Goal: Task Accomplishment & Management: Complete application form

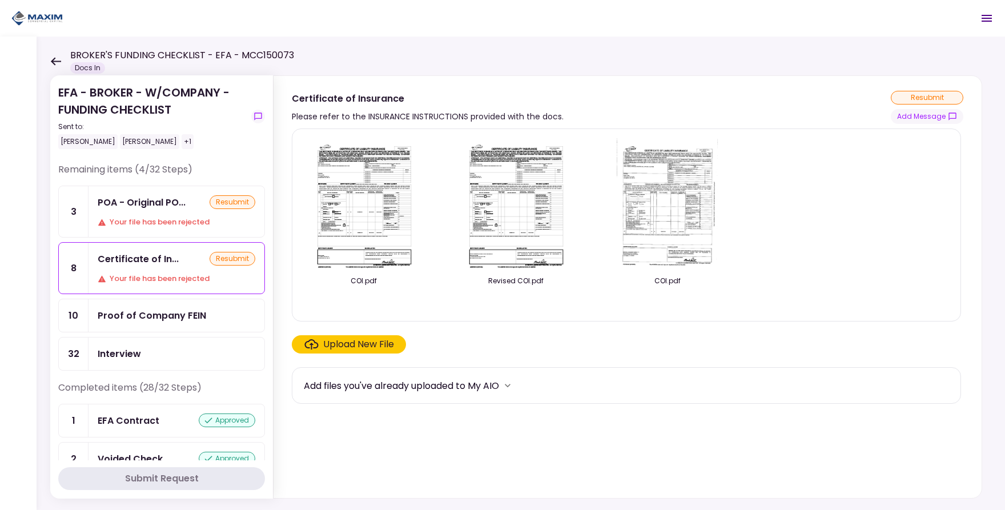
click at [331, 345] on div "Upload New File" at bounding box center [358, 344] width 71 height 14
click at [0, 0] on input "Upload New File" at bounding box center [0, 0] width 0 height 0
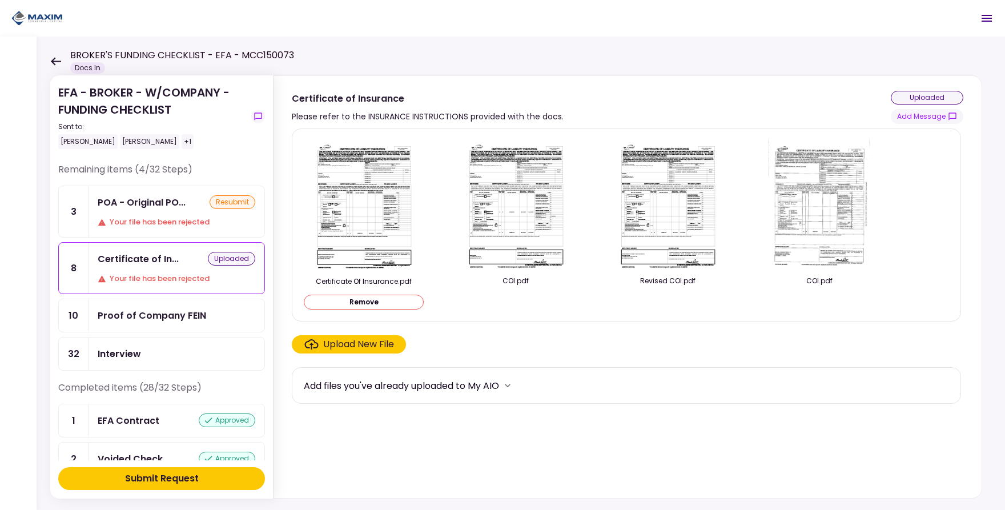
click at [158, 474] on div "Submit Request" at bounding box center [162, 479] width 74 height 14
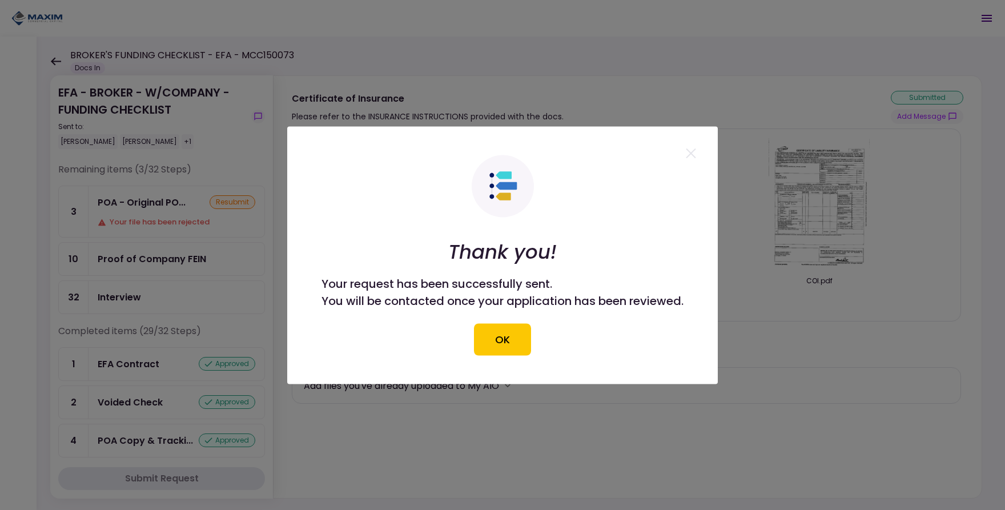
drag, startPoint x: 510, startPoint y: 334, endPoint x: 519, endPoint y: 337, distance: 10.1
click at [511, 334] on button "OK" at bounding box center [502, 339] width 57 height 32
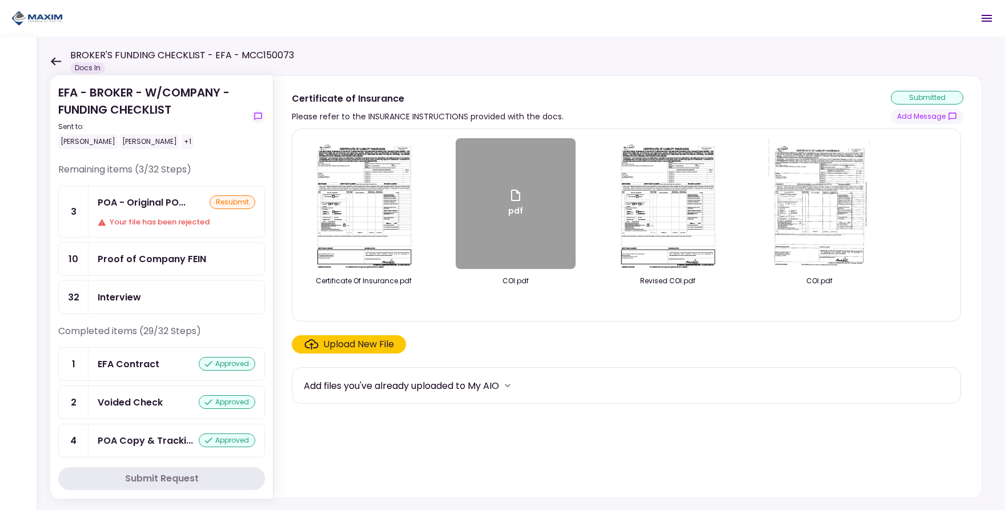
click at [615, 62] on div "EFA - BROKER - W/COMPANY - FUNDING CHECKLIST Sent to: Alyssa Meraz Eddie Romero…" at bounding box center [521, 273] width 968 height 473
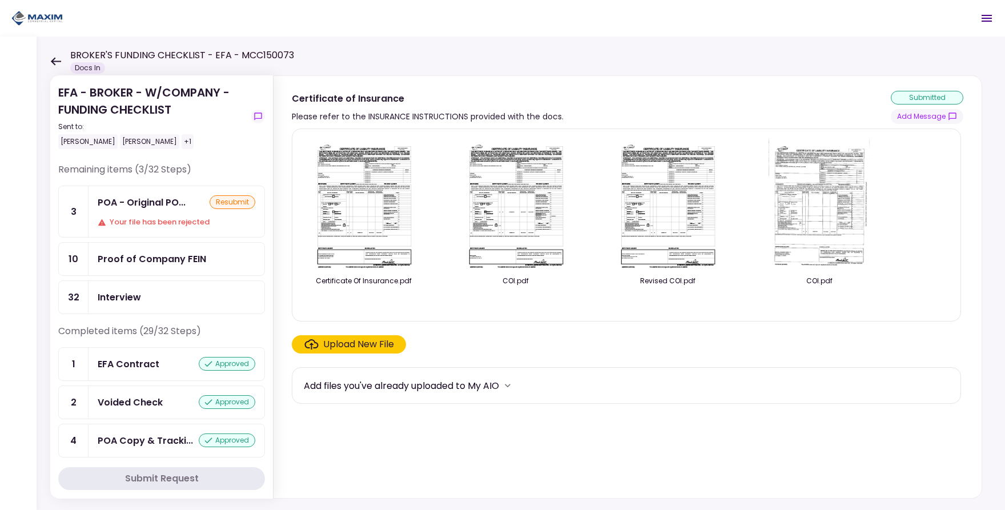
click at [156, 218] on div "Your file has been rejected" at bounding box center [177, 221] width 158 height 11
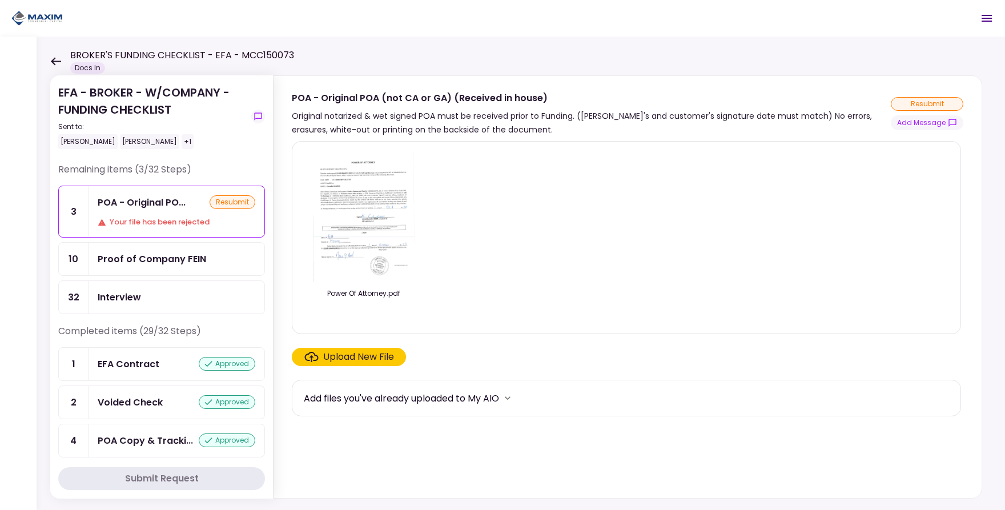
click at [174, 268] on div "Proof of Company FEIN" at bounding box center [176, 259] width 176 height 33
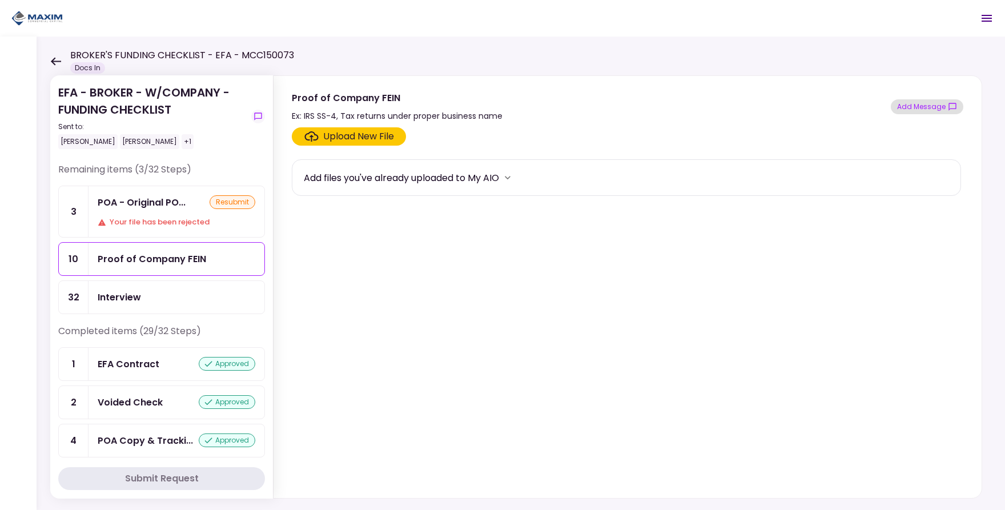
click at [914, 111] on button "Add Message" at bounding box center [927, 106] width 72 height 15
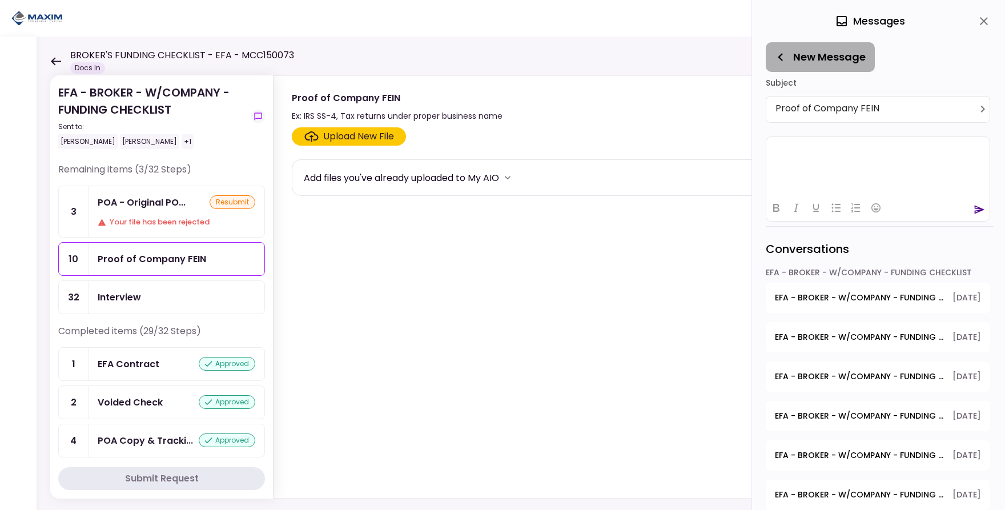
click at [783, 57] on icon "button" at bounding box center [780, 57] width 16 height 16
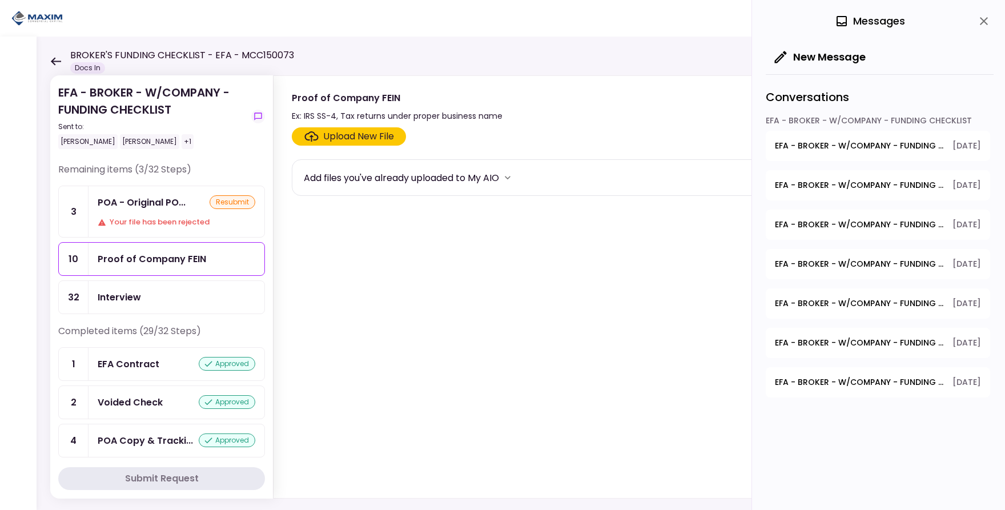
click at [864, 143] on span "EFA - BROKER - W/COMPANY - FUNDING CHECKLIST - Certificate of Insurance" at bounding box center [860, 146] width 170 height 12
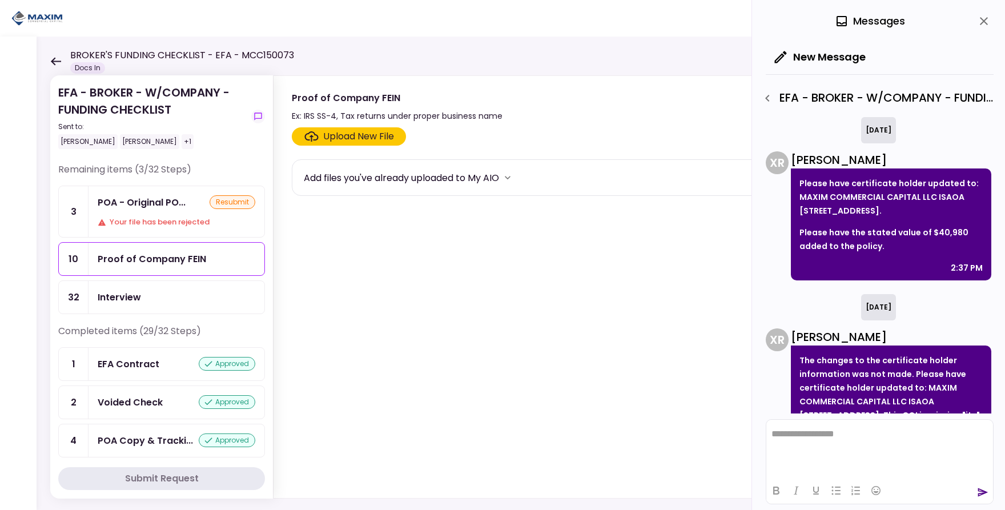
scroll to position [245, 0]
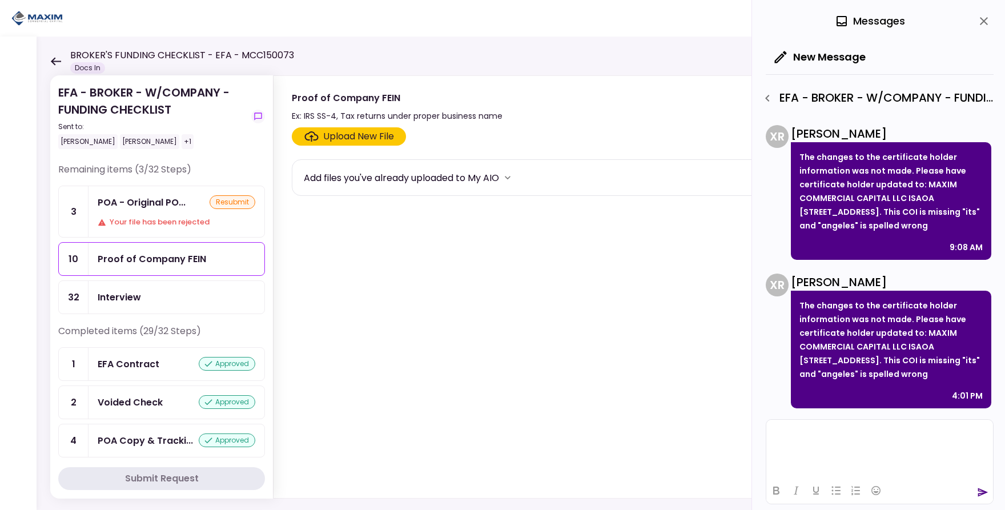
click at [832, 448] on html at bounding box center [879, 434] width 227 height 28
click at [982, 490] on icon "send" at bounding box center [983, 492] width 10 height 9
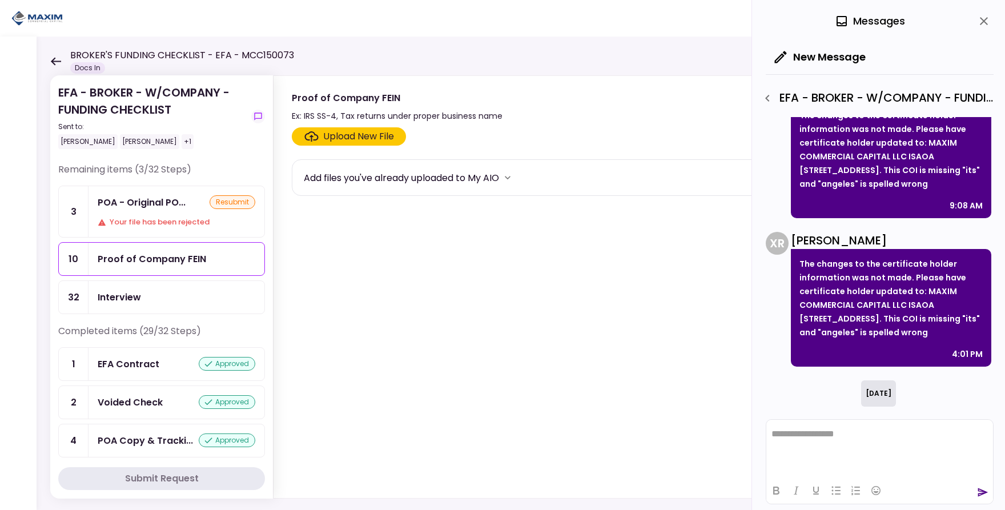
scroll to position [373, 0]
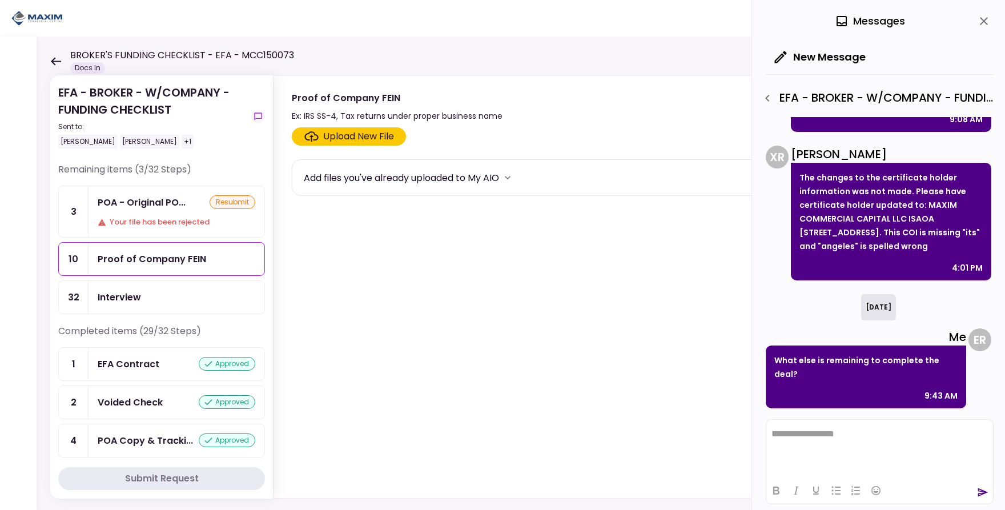
click at [981, 19] on icon "close" at bounding box center [984, 21] width 8 height 8
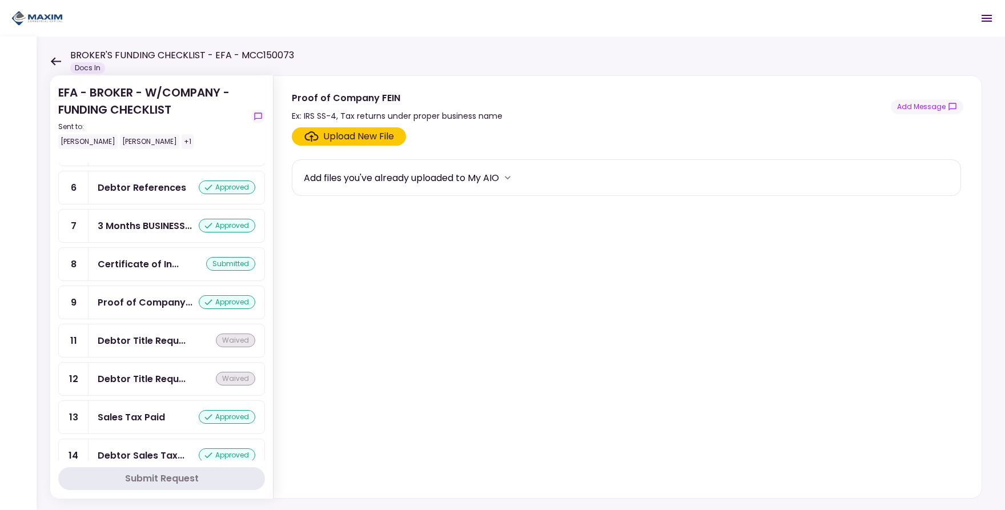
scroll to position [394, 0]
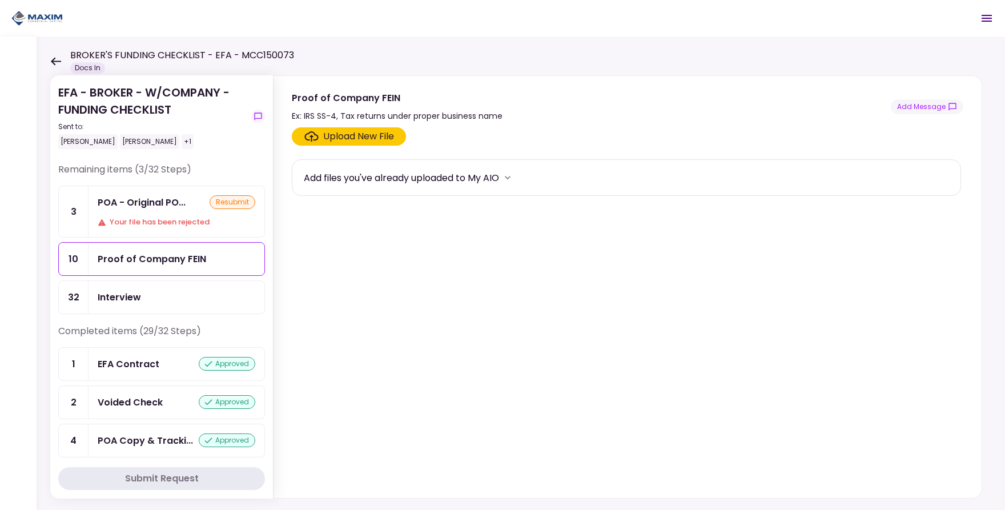
click at [157, 212] on div "POA - Original PO... resubmit Your file has been rejected" at bounding box center [176, 211] width 176 height 51
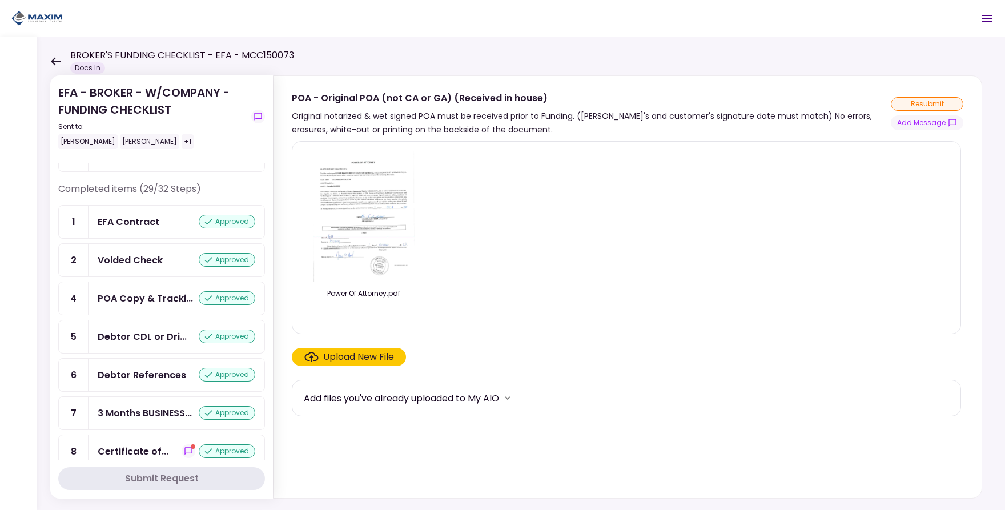
scroll to position [236, 0]
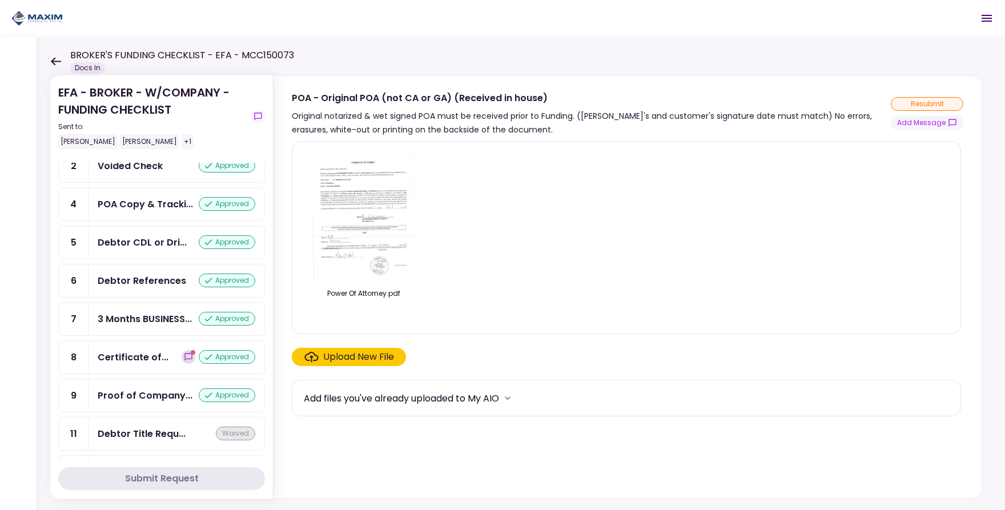
click at [184, 361] on icon "show-messages" at bounding box center [188, 356] width 9 height 9
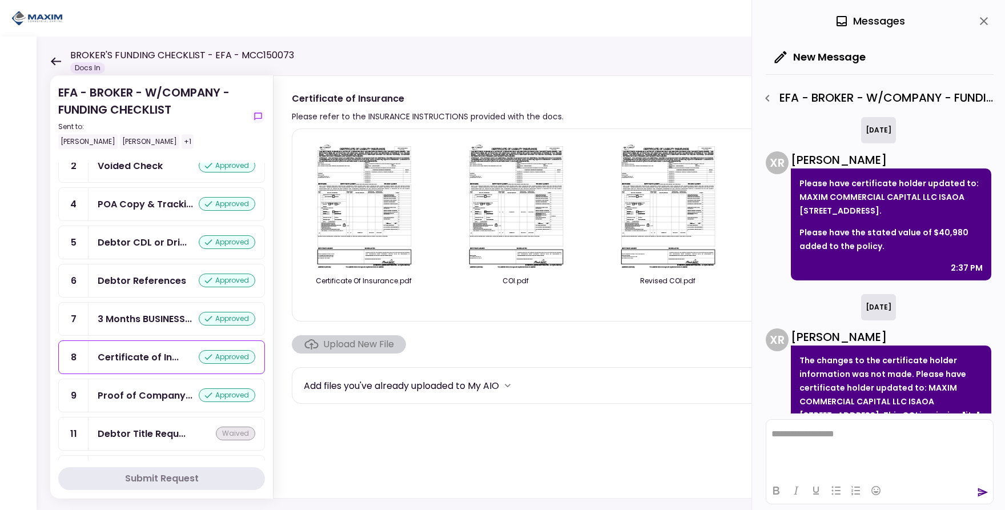
scroll to position [453, 0]
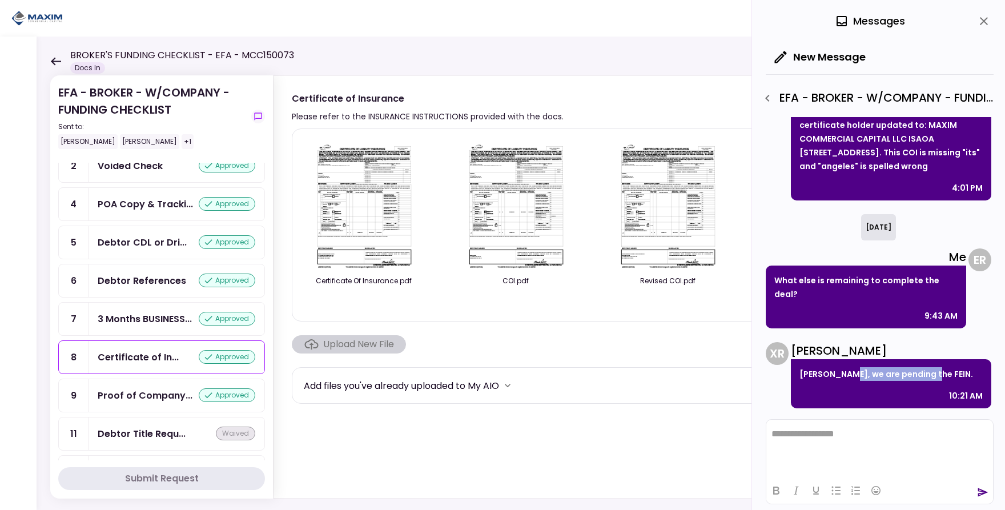
drag, startPoint x: 845, startPoint y: 373, endPoint x: 926, endPoint y: 372, distance: 81.6
click at [926, 372] on p "Eddie, we are pending the FEIN." at bounding box center [890, 374] width 183 height 14
click at [925, 373] on p "Eddie, we are pending the FEIN." at bounding box center [890, 374] width 183 height 14
click at [918, 373] on p "Eddie, we are pending the FEIN." at bounding box center [890, 374] width 183 height 14
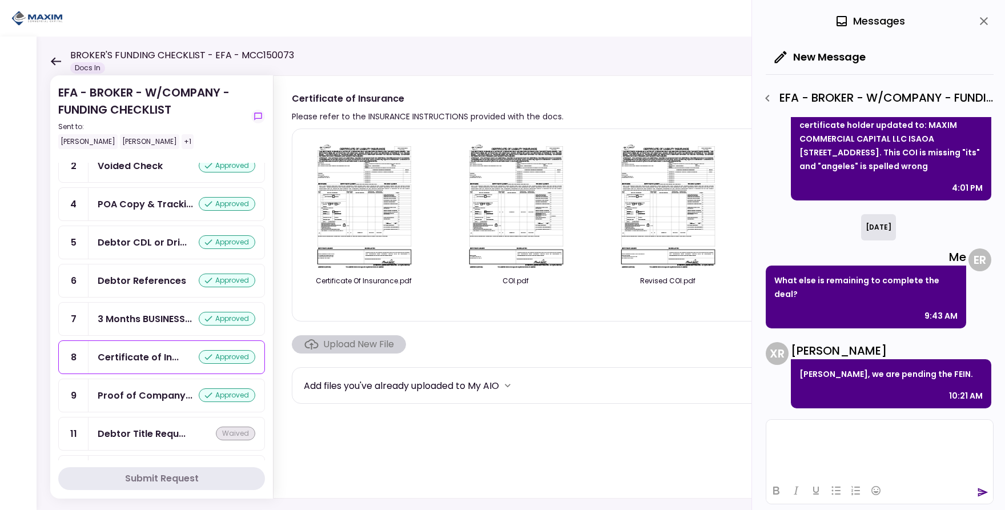
scroll to position [0, 0]
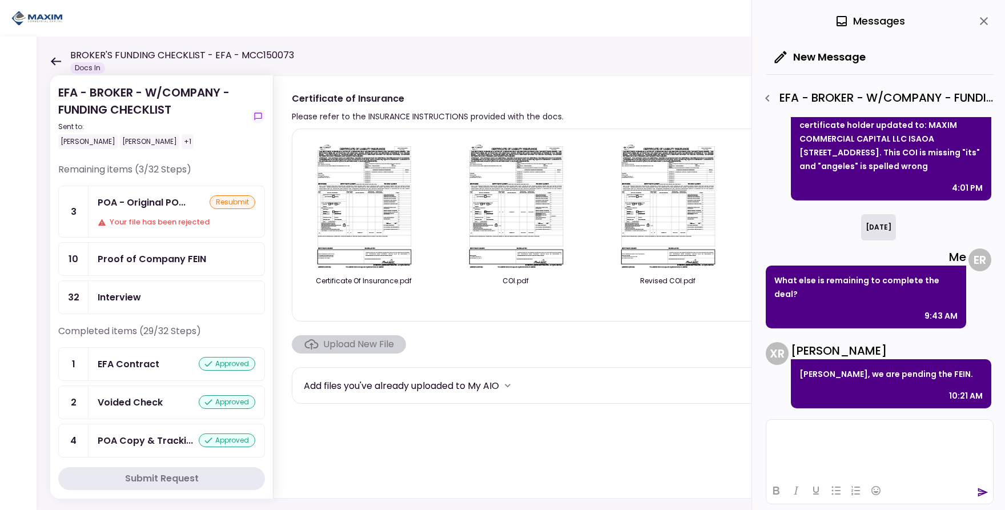
click at [985, 26] on icon "close" at bounding box center [984, 21] width 14 height 14
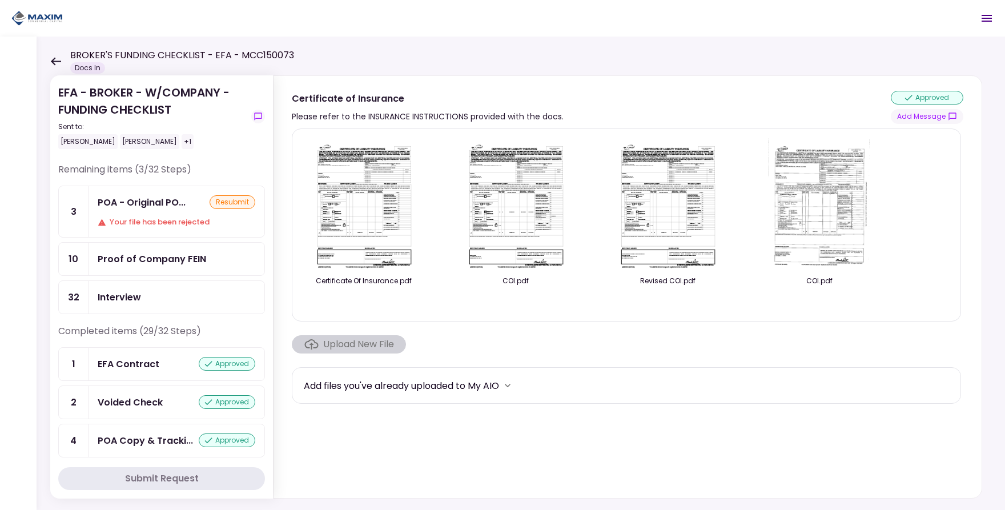
click at [140, 266] on div "Proof of Company FEIN" at bounding box center [152, 259] width 108 height 14
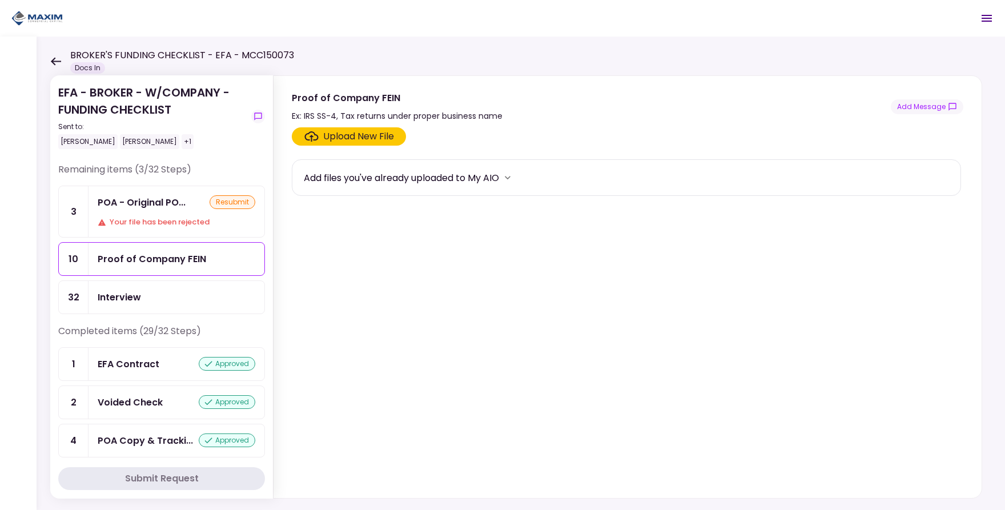
click at [345, 131] on div "Upload New File" at bounding box center [358, 137] width 71 height 14
click at [0, 0] on input "Upload New File" at bounding box center [0, 0] width 0 height 0
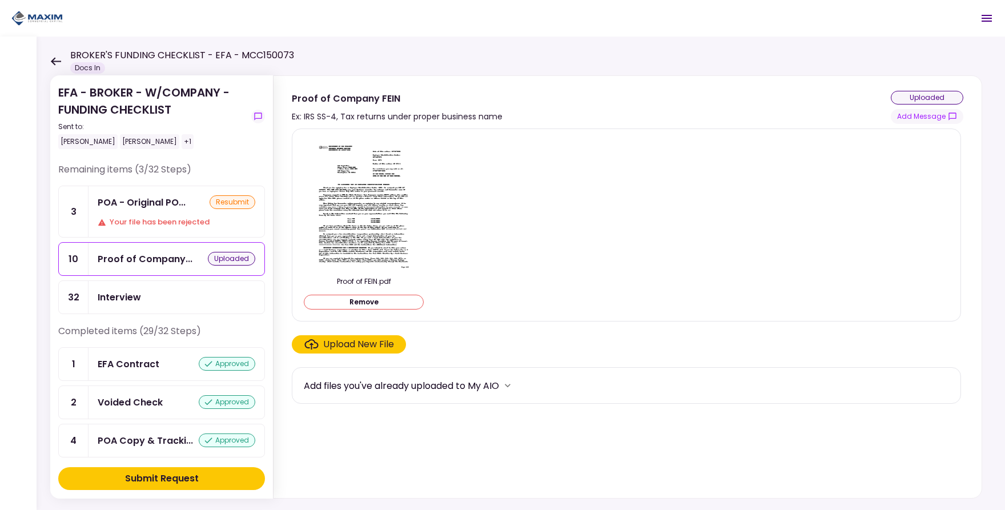
click at [180, 481] on div "Submit Request" at bounding box center [162, 479] width 74 height 14
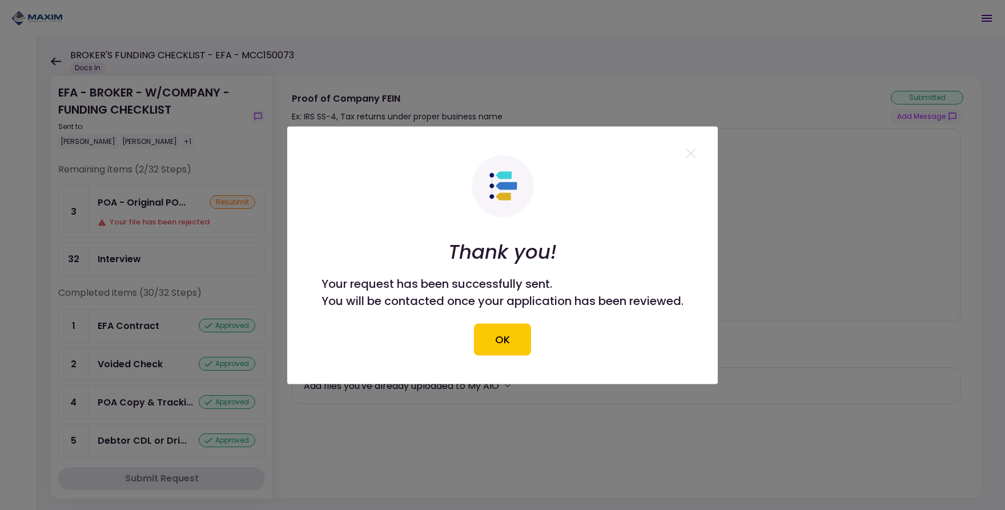
drag, startPoint x: 510, startPoint y: 338, endPoint x: 724, endPoint y: 284, distance: 220.8
click at [511, 338] on button "OK" at bounding box center [502, 339] width 57 height 32
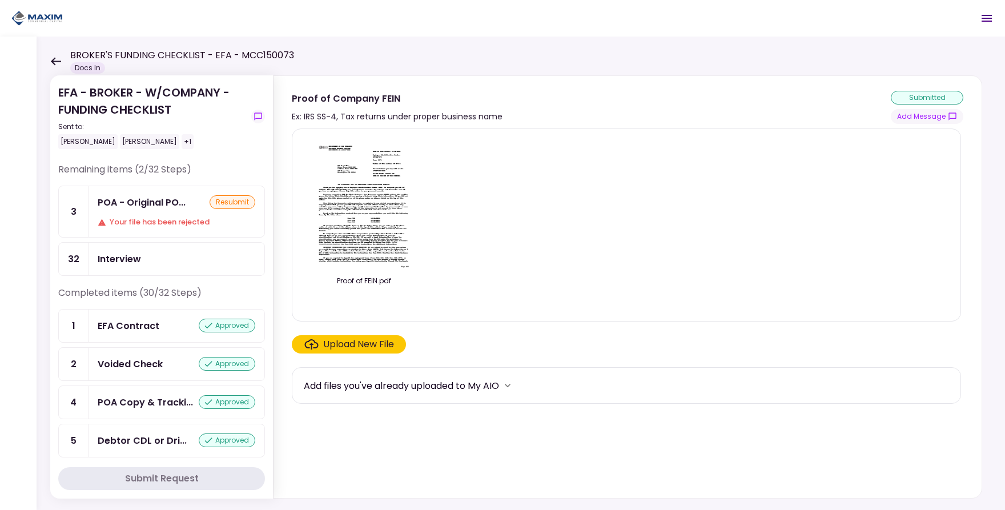
click at [812, 80] on section "Proof of Company FEIN Ex: IRS SS-4, Tax returns under proper business name subm…" at bounding box center [627, 100] width 708 height 48
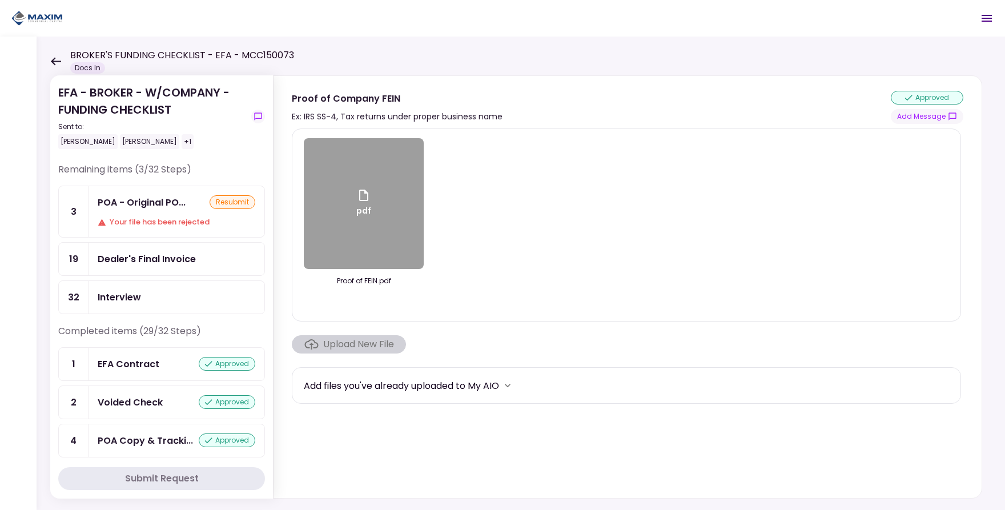
click at [176, 264] on div "Dealer's Final Invoice" at bounding box center [147, 259] width 98 height 14
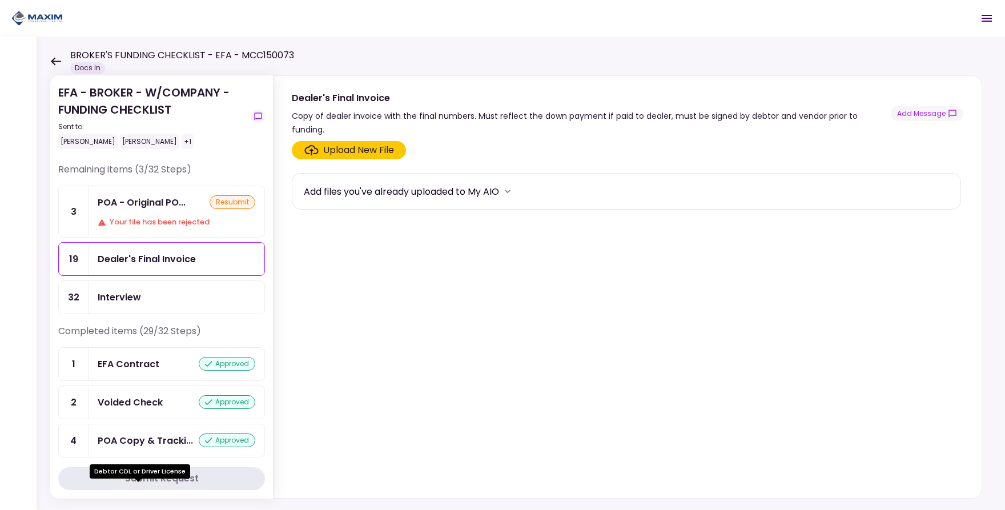
click at [510, 186] on icon "more" at bounding box center [507, 191] width 11 height 11
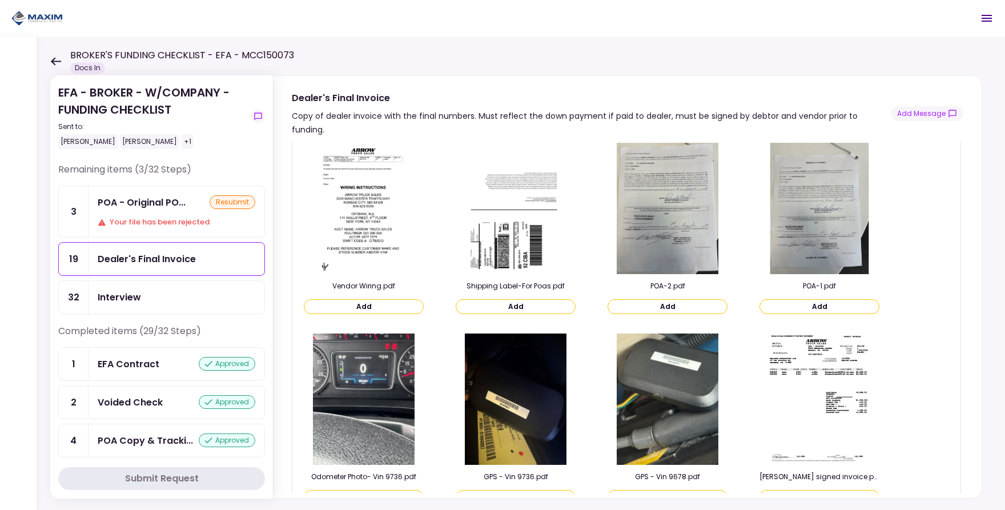
scroll to position [2442, 0]
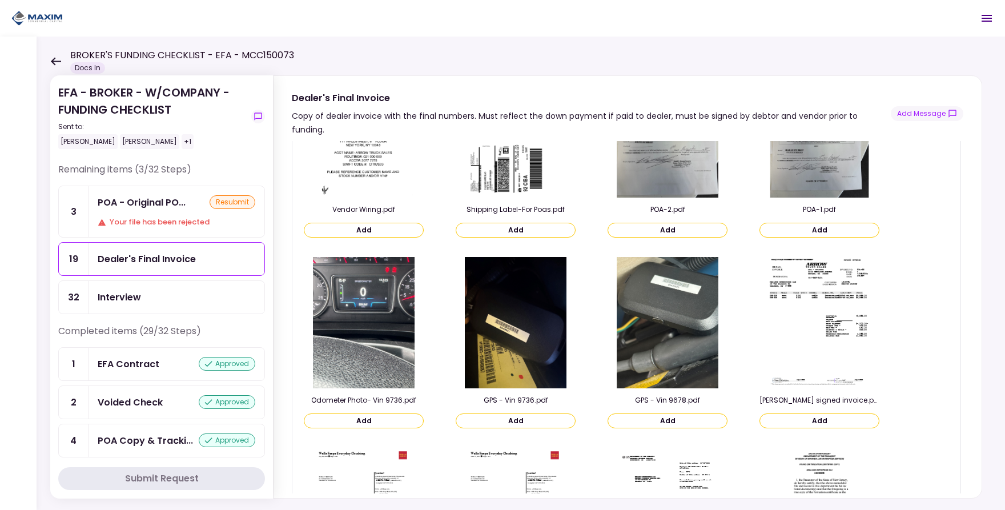
click at [853, 323] on img at bounding box center [819, 322] width 102 height 131
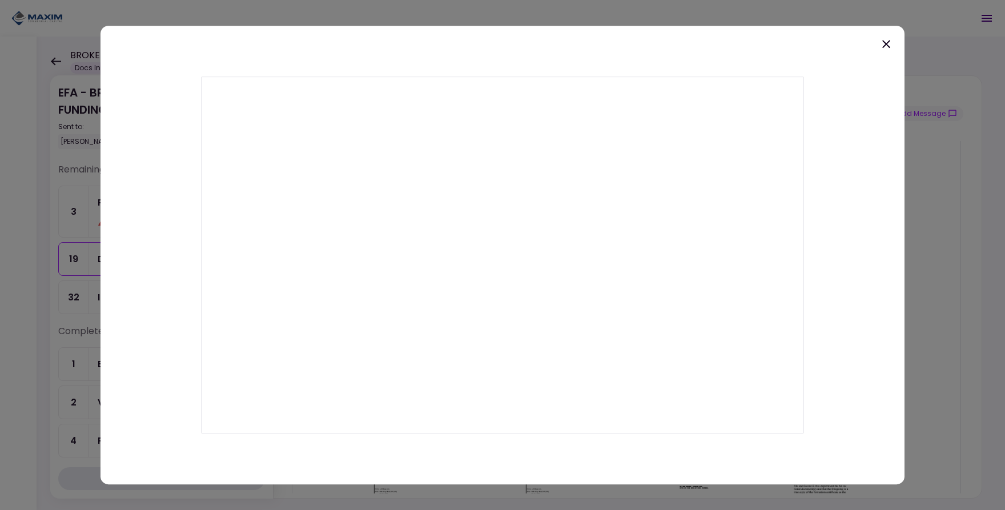
click at [876, 47] on div at bounding box center [502, 255] width 804 height 459
click at [885, 46] on icon at bounding box center [886, 44] width 14 height 14
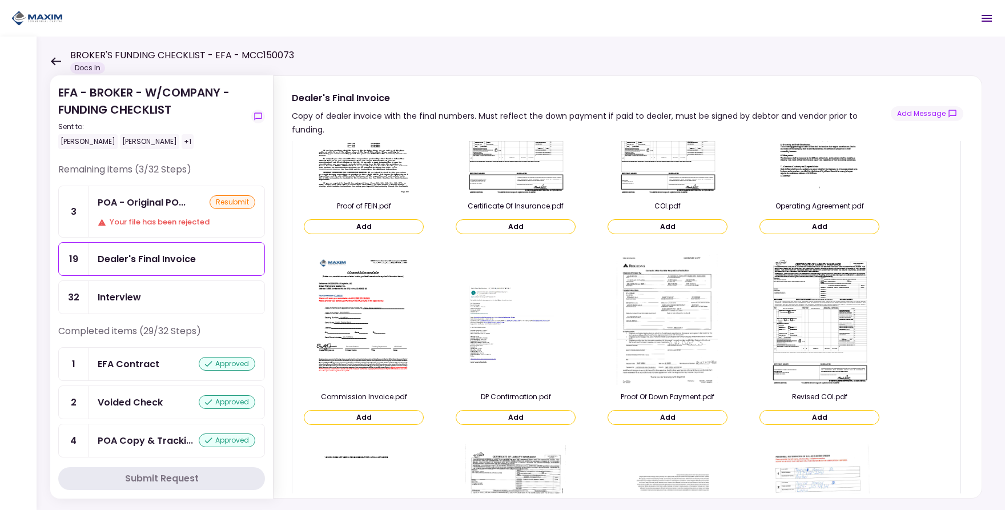
scroll to position [0, 0]
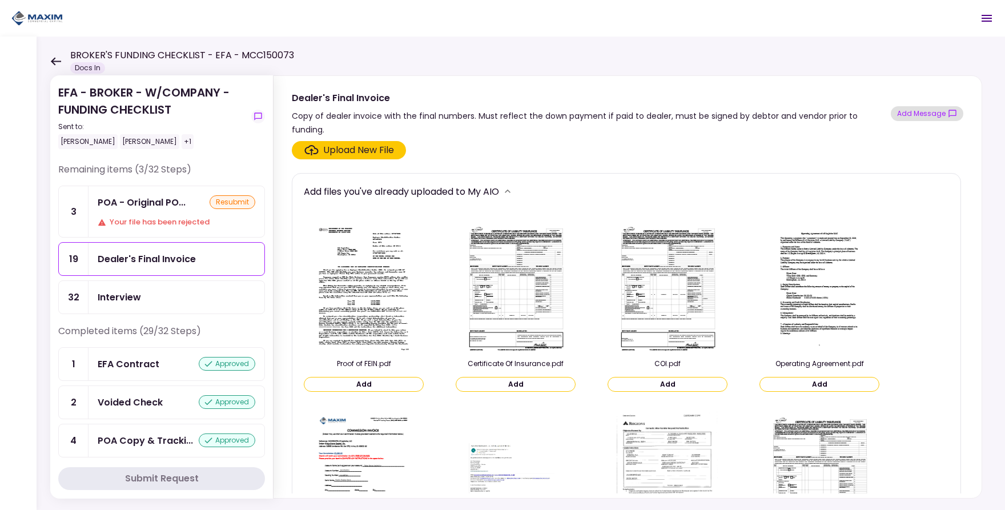
click at [914, 108] on button "Add Message" at bounding box center [927, 113] width 72 height 15
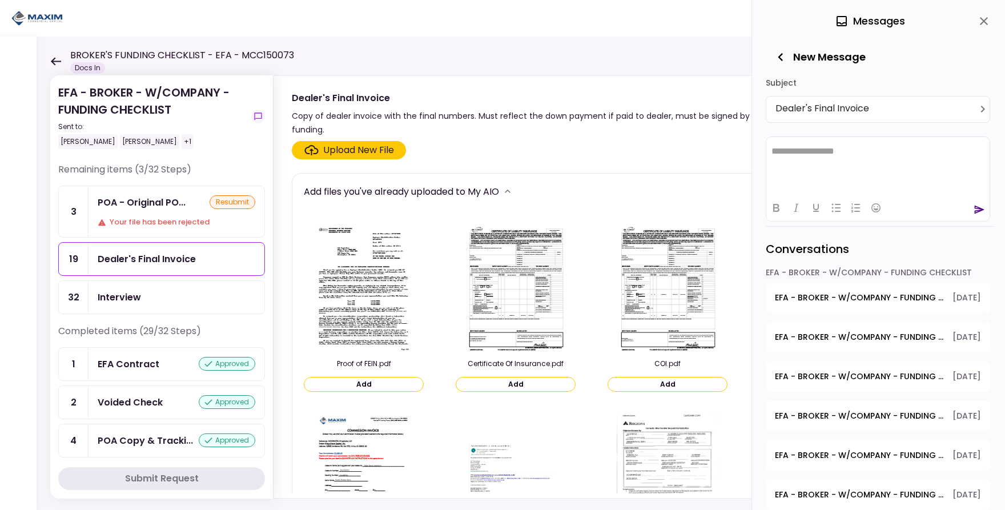
click at [894, 292] on span "EFA - BROKER - W/COMPANY - FUNDING CHECKLIST - Certificate of Insurance" at bounding box center [860, 298] width 170 height 12
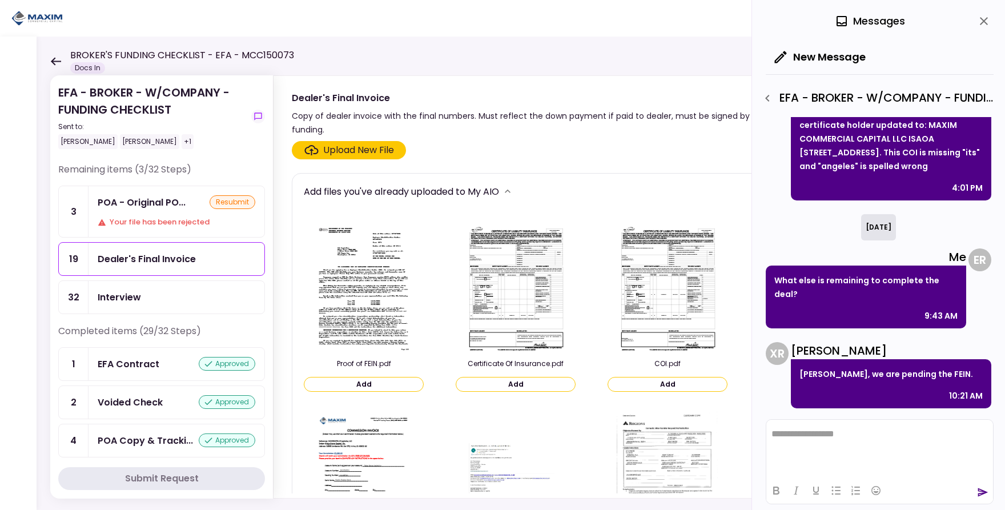
scroll to position [453, 0]
click at [763, 100] on icon "button" at bounding box center [767, 98] width 14 height 14
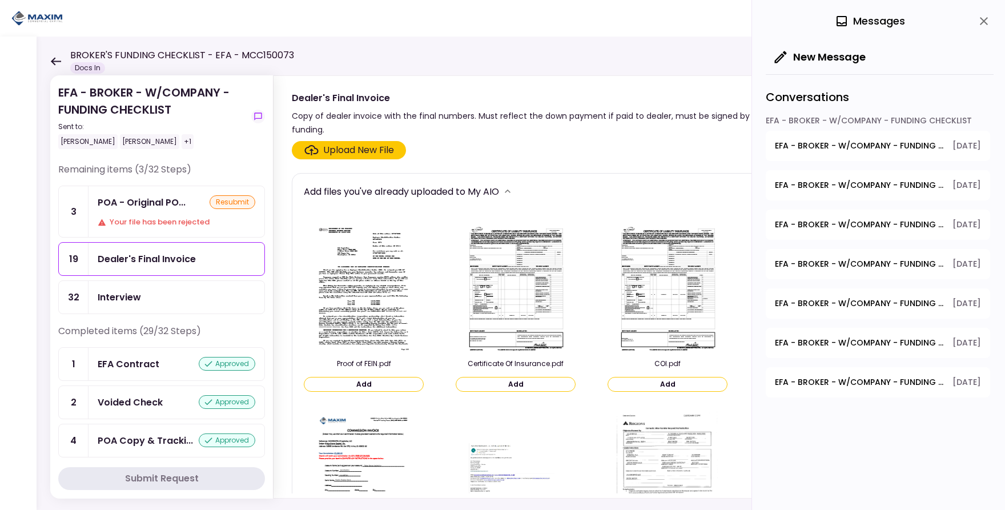
click at [687, 183] on div "Add files you've already uploaded to My AIO" at bounding box center [626, 191] width 645 height 17
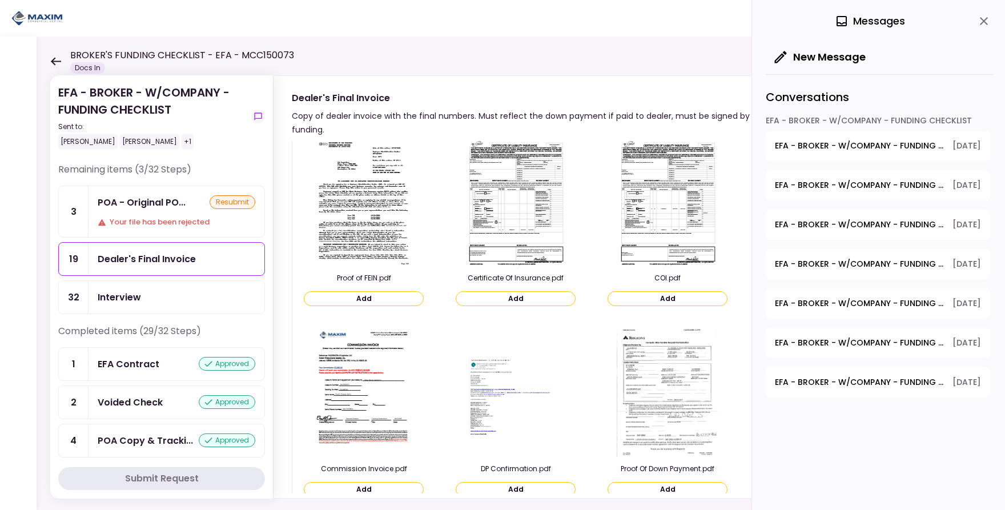
scroll to position [236, 0]
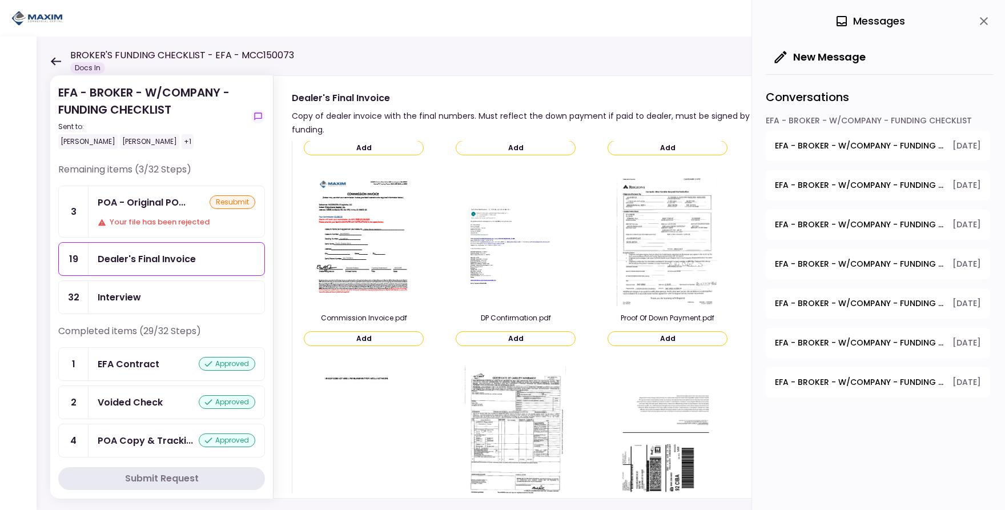
click at [978, 23] on icon "close" at bounding box center [984, 21] width 14 height 14
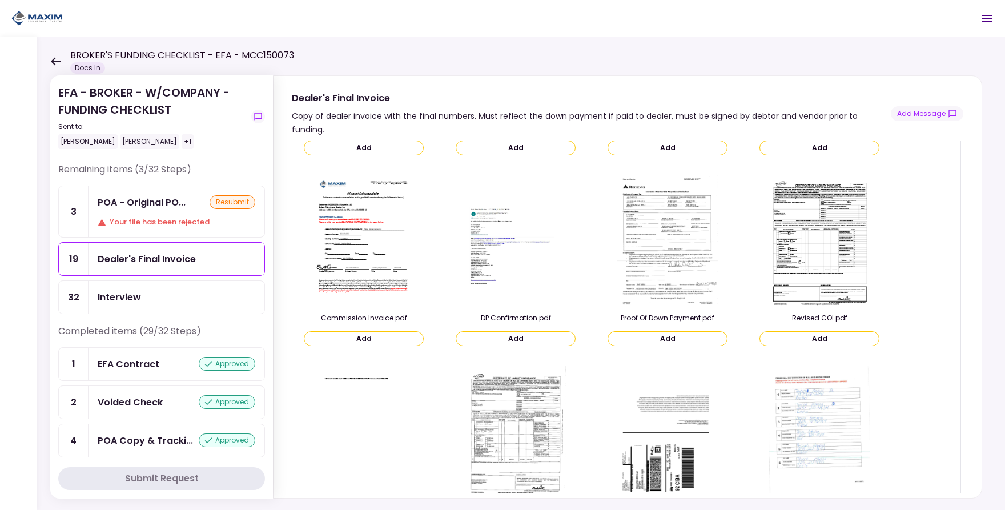
scroll to position [0, 0]
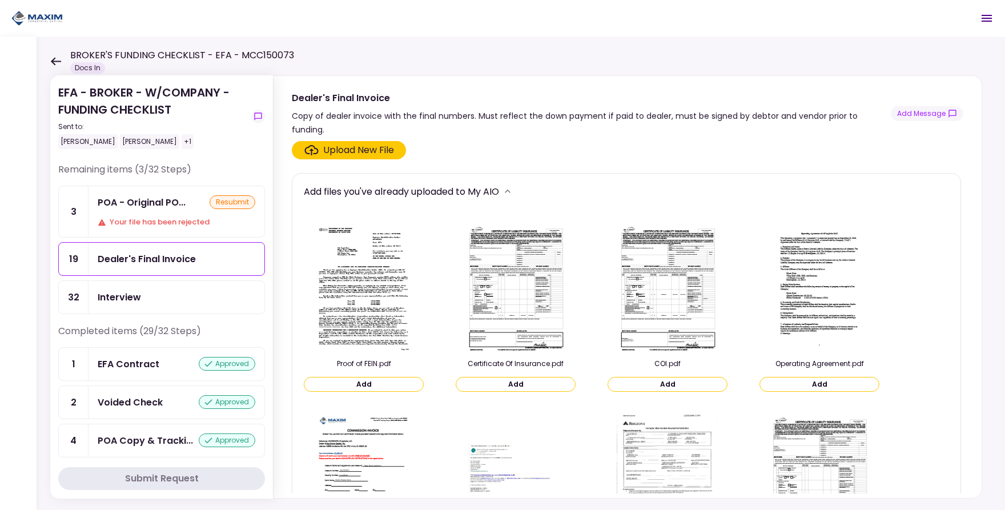
click at [204, 256] on div "Dealer's Final Invoice" at bounding box center [177, 259] width 158 height 14
click at [351, 143] on div "Upload New File" at bounding box center [358, 150] width 71 height 14
click at [0, 0] on input "Upload New File" at bounding box center [0, 0] width 0 height 0
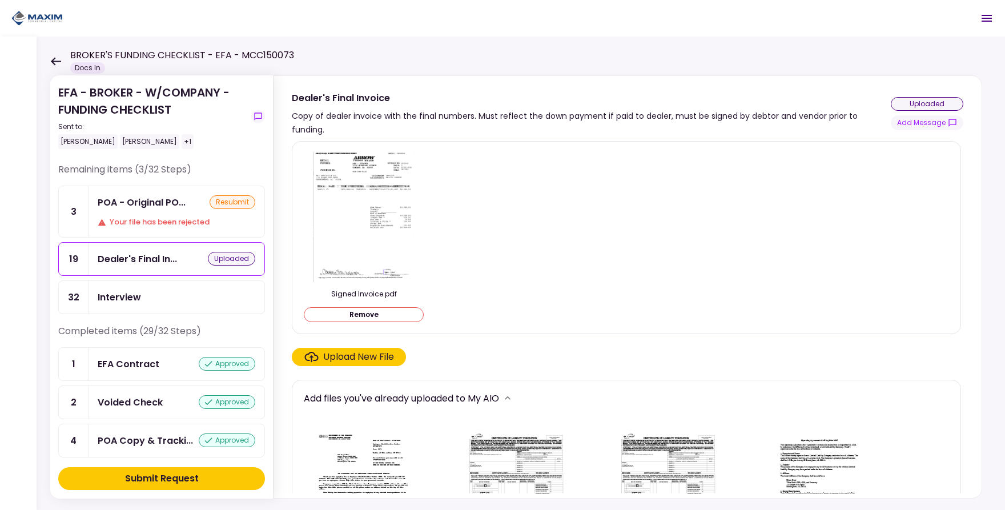
click at [175, 480] on div "Submit Request" at bounding box center [162, 479] width 74 height 14
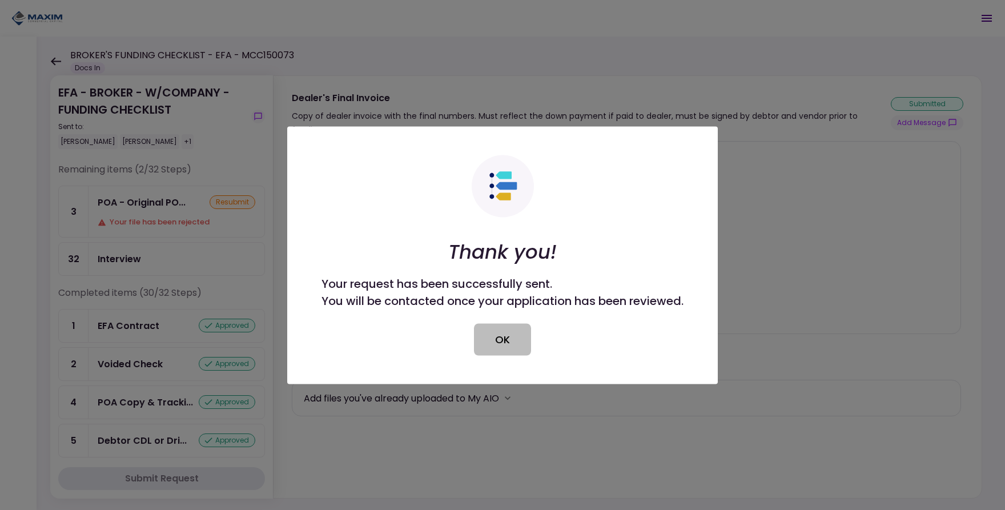
click at [495, 335] on button "OK" at bounding box center [502, 339] width 57 height 32
click at [501, 348] on div "Upload New File" at bounding box center [626, 357] width 669 height 18
click at [515, 348] on div "Upload New File" at bounding box center [626, 357] width 669 height 18
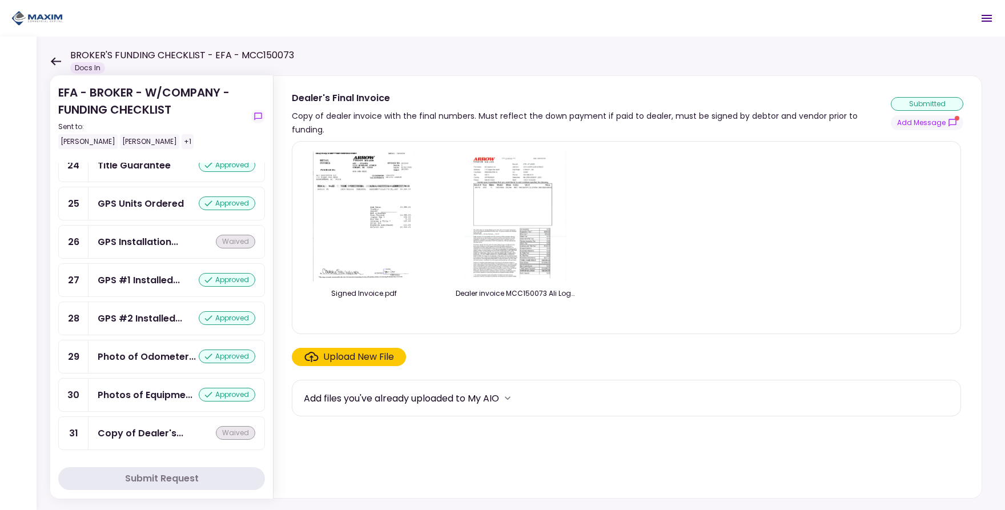
scroll to position [901, 0]
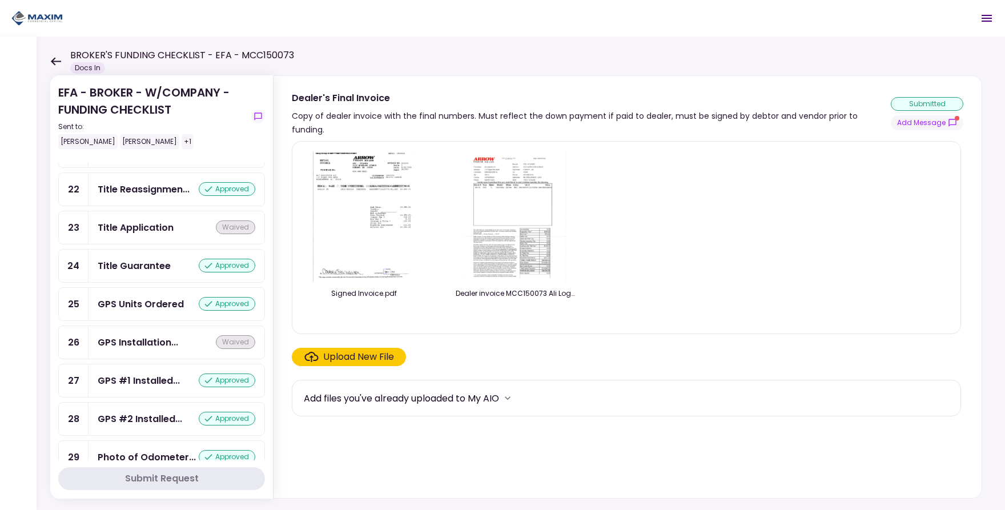
click at [191, 79] on icon "show-messages" at bounding box center [195, 74] width 9 height 9
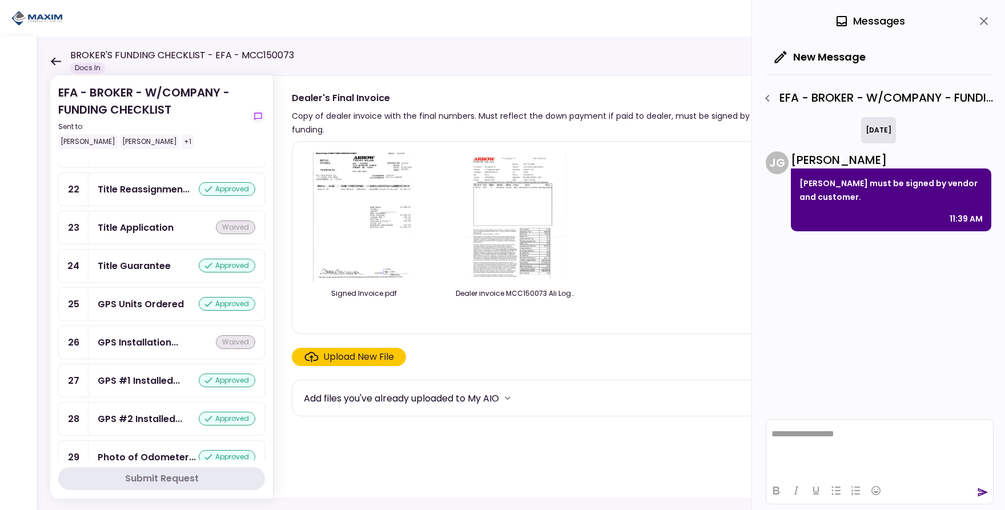
scroll to position [0, 0]
drag, startPoint x: 843, startPoint y: 183, endPoint x: 833, endPoint y: 197, distance: 17.1
click at [833, 197] on p "[PERSON_NAME] must be signed by vendor and customer." at bounding box center [890, 189] width 183 height 27
click at [819, 191] on p "[PERSON_NAME] must be signed by vendor and customer." at bounding box center [890, 189] width 183 height 27
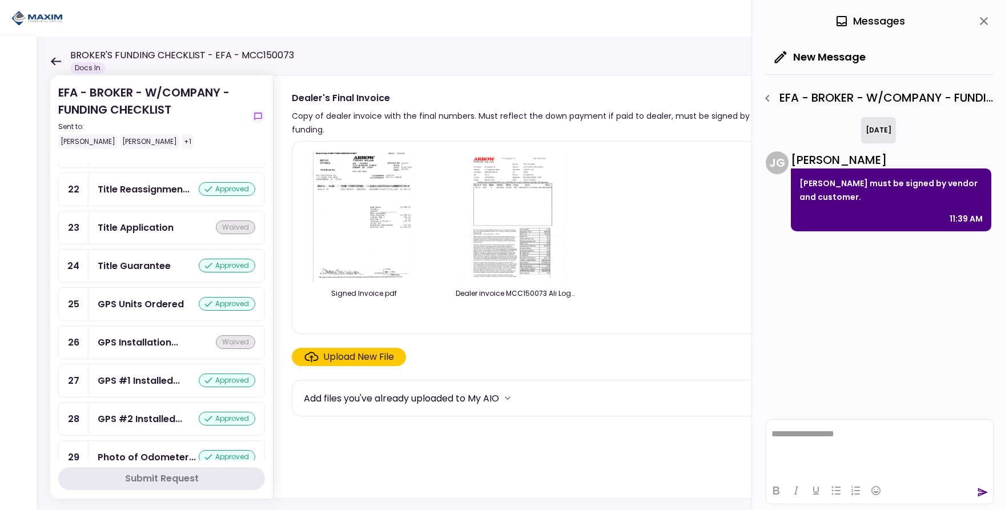
click at [365, 212] on img at bounding box center [364, 216] width 102 height 131
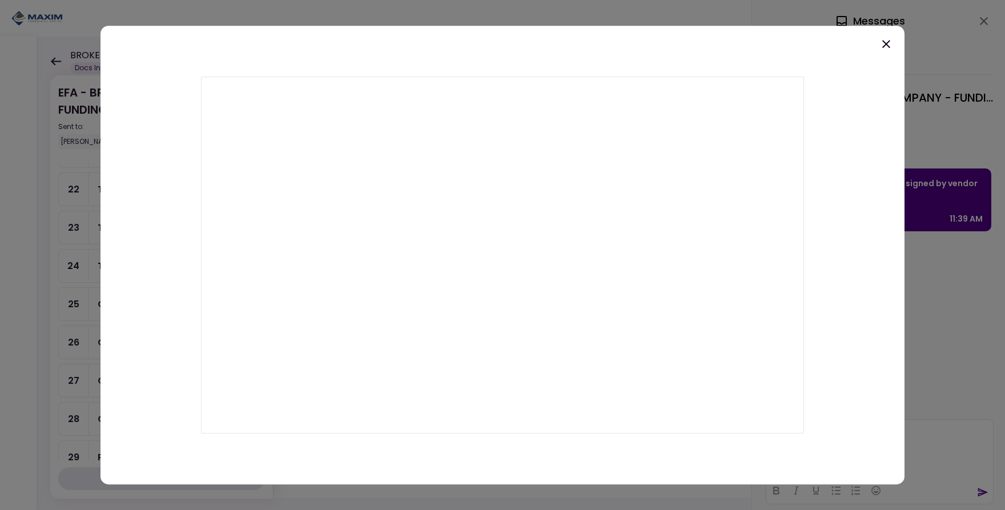
click at [876, 41] on div at bounding box center [502, 255] width 804 height 459
click at [886, 49] on icon at bounding box center [886, 44] width 14 height 14
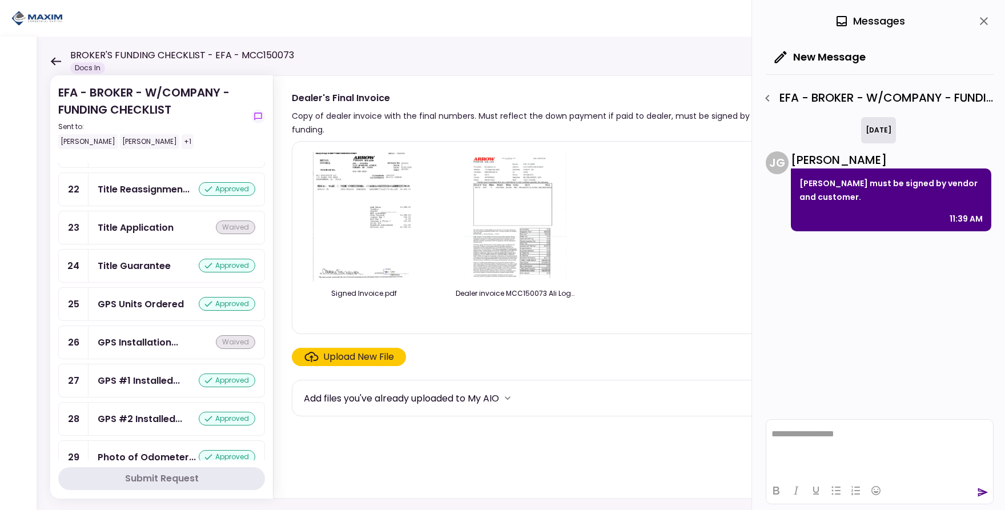
click at [841, 427] on html "**********" at bounding box center [879, 434] width 227 height 29
click at [838, 432] on p "Rich Text Area. Press ALT-0 for help." at bounding box center [879, 434] width 216 height 10
click at [914, 446] on html "**********" at bounding box center [879, 434] width 227 height 29
click at [905, 444] on html "**********" at bounding box center [879, 434] width 227 height 29
click at [900, 431] on p "**********" at bounding box center [879, 434] width 216 height 10
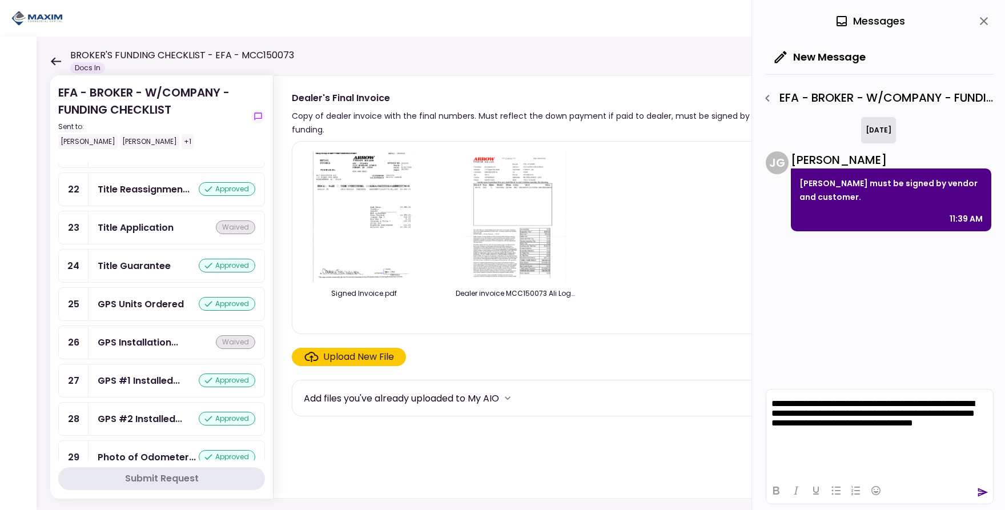
click at [978, 488] on icon "send" at bounding box center [983, 492] width 10 height 9
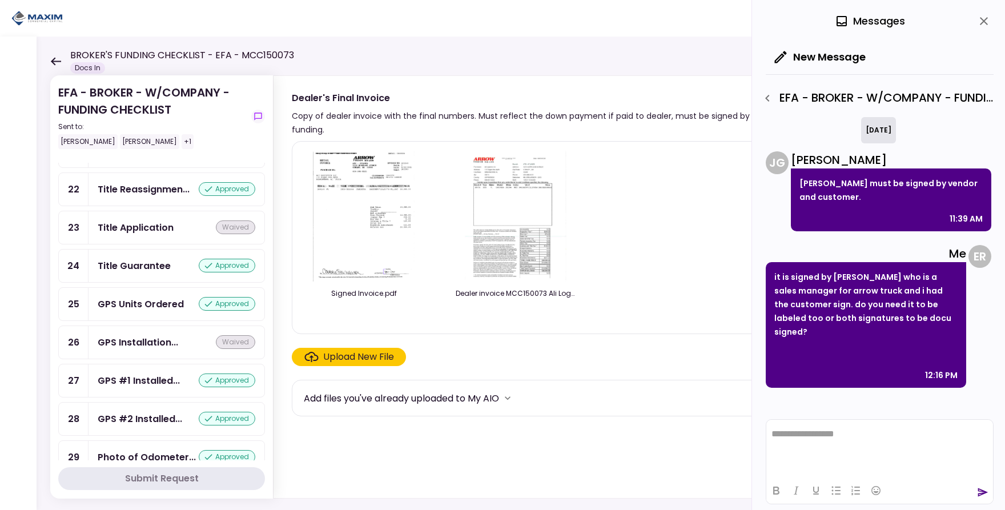
click at [457, 58] on div "EFA - BROKER - W/COMPANY - FUNDING CHECKLIST Sent to: Alyssa Meraz Eddie Romero…" at bounding box center [521, 273] width 968 height 473
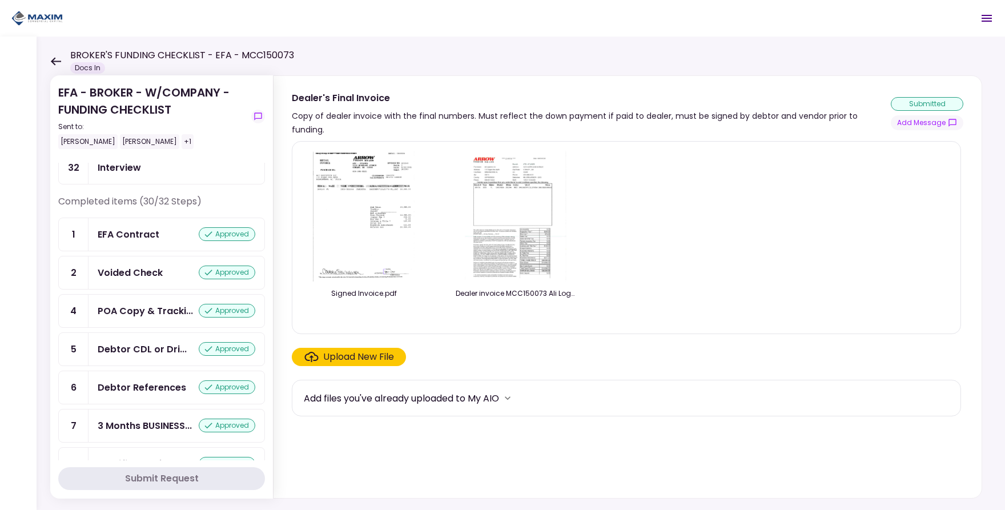
scroll to position [35, 0]
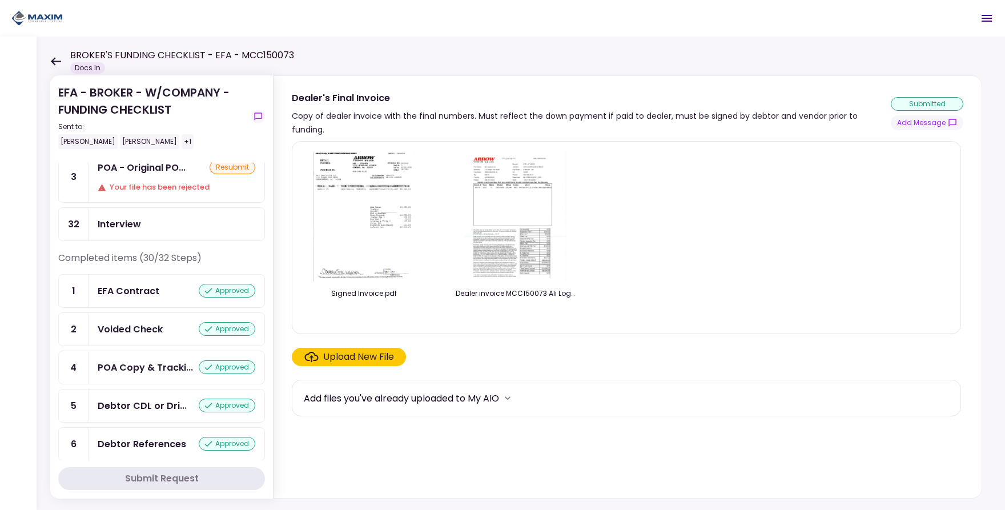
click at [400, 185] on img at bounding box center [364, 216] width 102 height 131
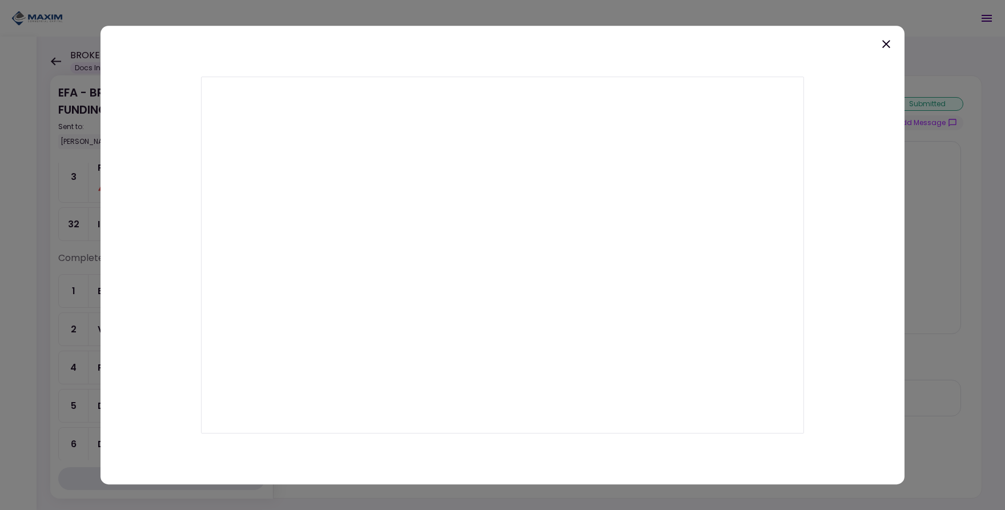
click at [895, 42] on div at bounding box center [502, 255] width 804 height 459
click at [884, 42] on icon at bounding box center [886, 44] width 8 height 8
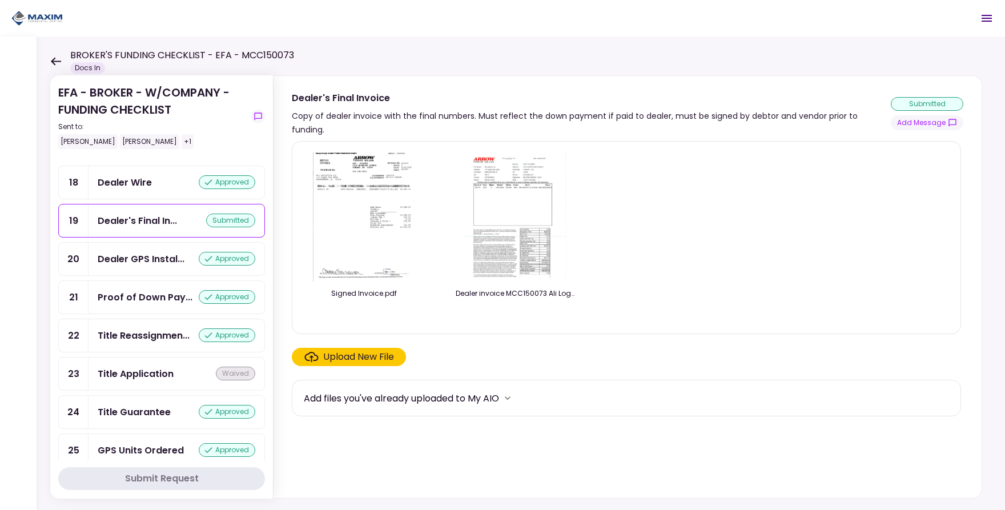
scroll to position [788, 0]
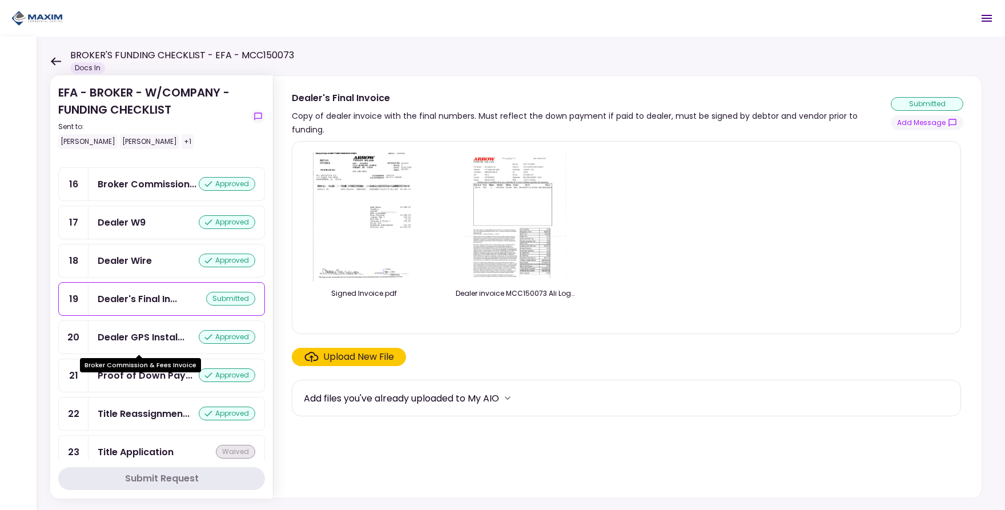
scroll to position [709, 0]
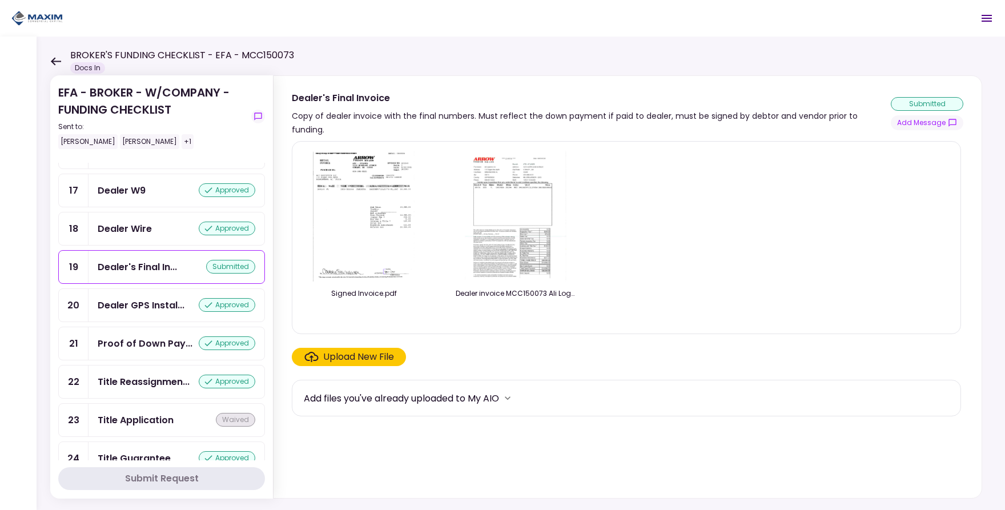
click at [155, 274] on div "Dealer's Final In..." at bounding box center [137, 267] width 79 height 14
click at [949, 115] on button "Add Message" at bounding box center [927, 122] width 72 height 15
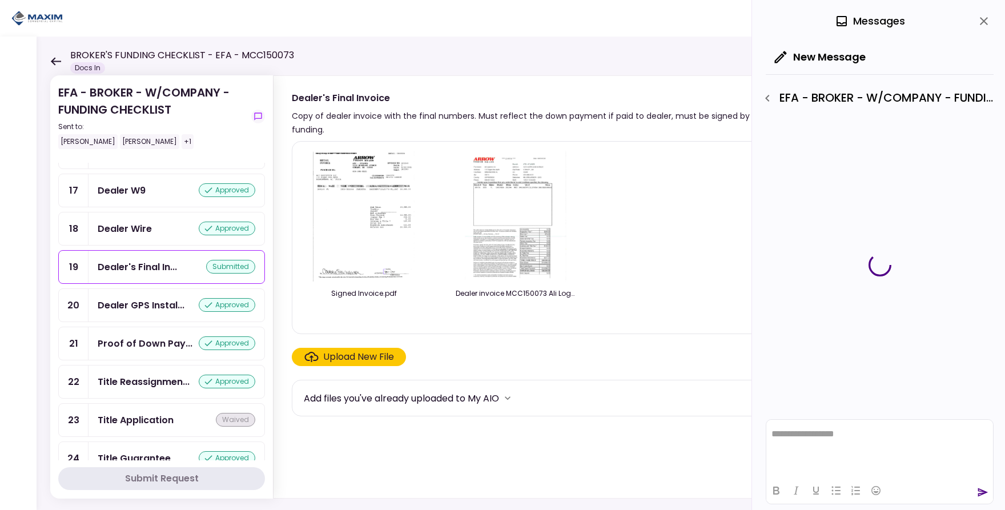
scroll to position [0, 0]
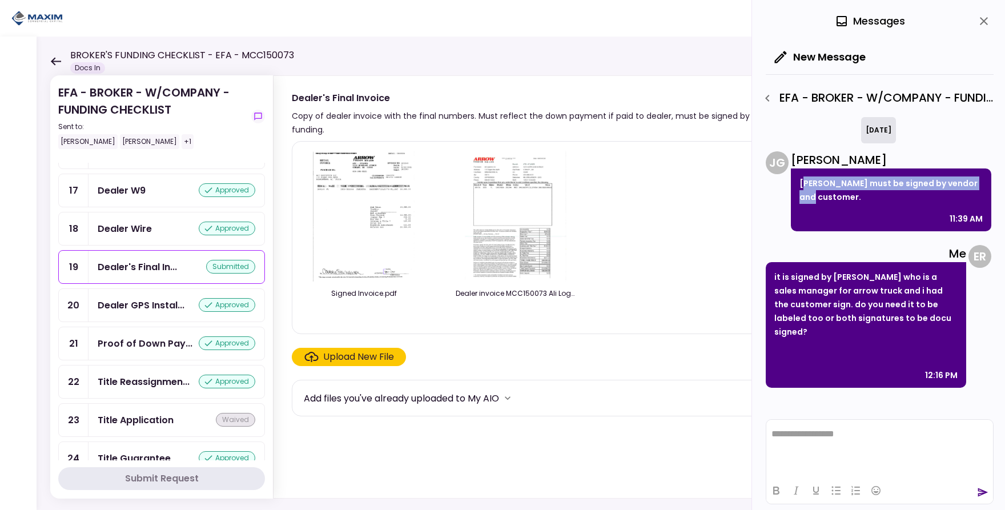
drag, startPoint x: 802, startPoint y: 182, endPoint x: 849, endPoint y: 199, distance: 50.0
click at [849, 199] on p "BOS must be signed by vendor and customer." at bounding box center [890, 189] width 183 height 27
click at [837, 192] on p "BOS must be signed by vendor and customer." at bounding box center [890, 189] width 183 height 27
click at [354, 174] on img at bounding box center [364, 216] width 102 height 131
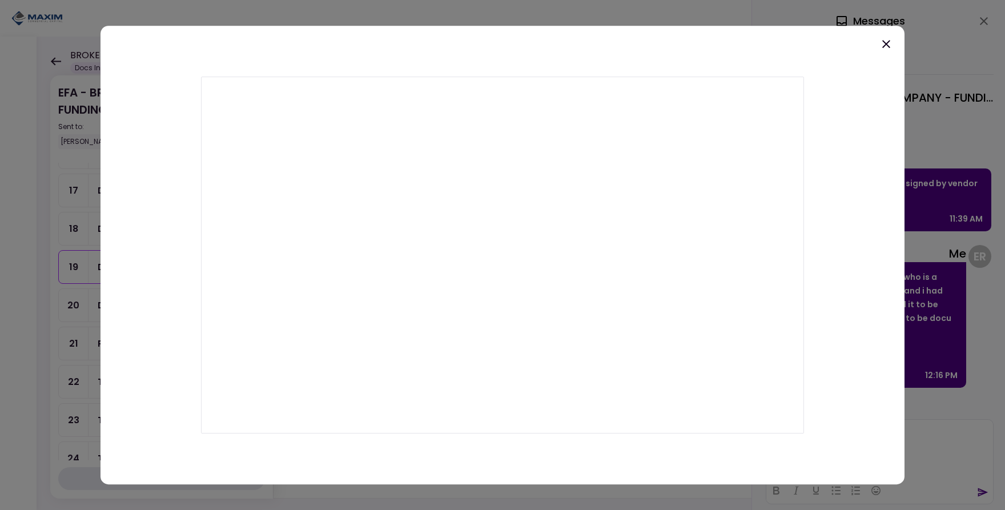
click at [876, 41] on div at bounding box center [502, 255] width 804 height 459
click at [880, 42] on icon at bounding box center [886, 44] width 14 height 14
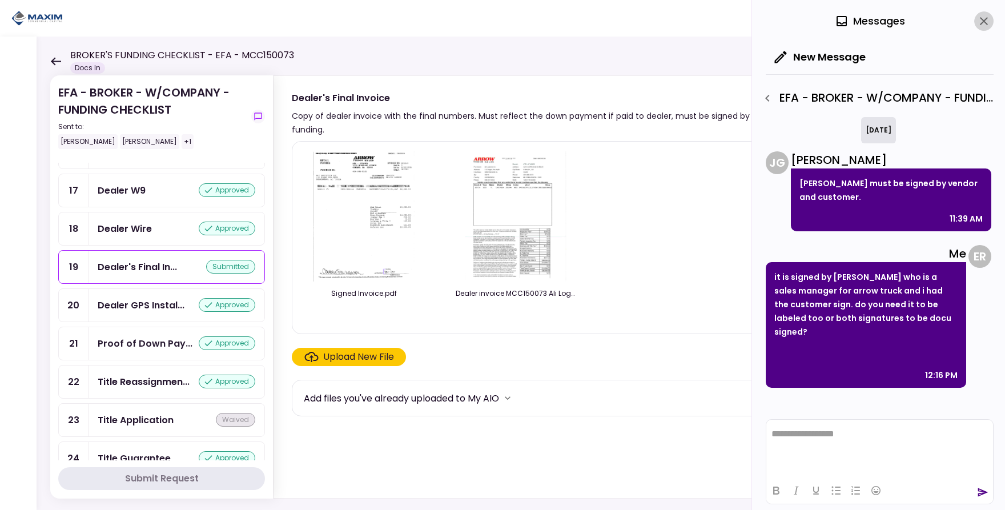
click at [986, 22] on icon "close" at bounding box center [984, 21] width 14 height 14
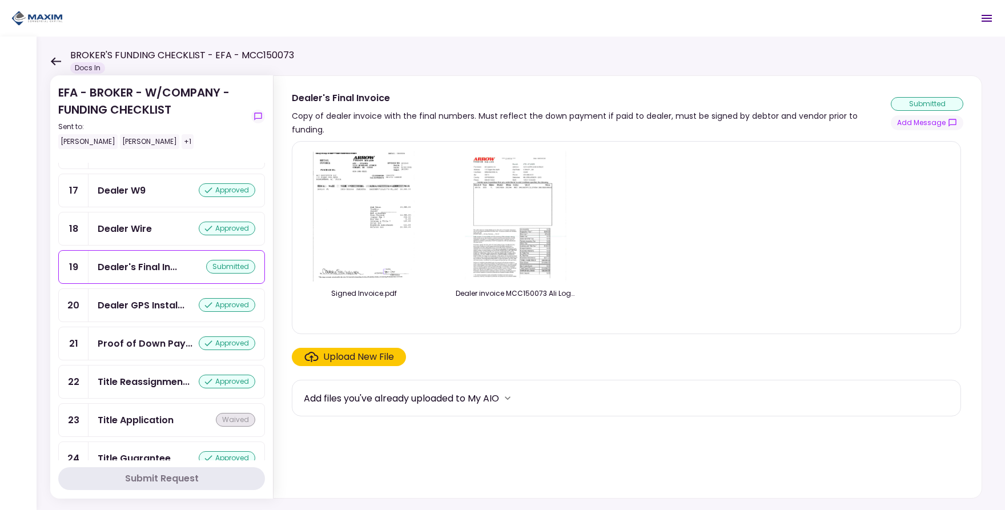
click at [537, 102] on div "Dealer's Final Invoice" at bounding box center [591, 98] width 599 height 14
